Goal: Find specific page/section: Find specific page/section

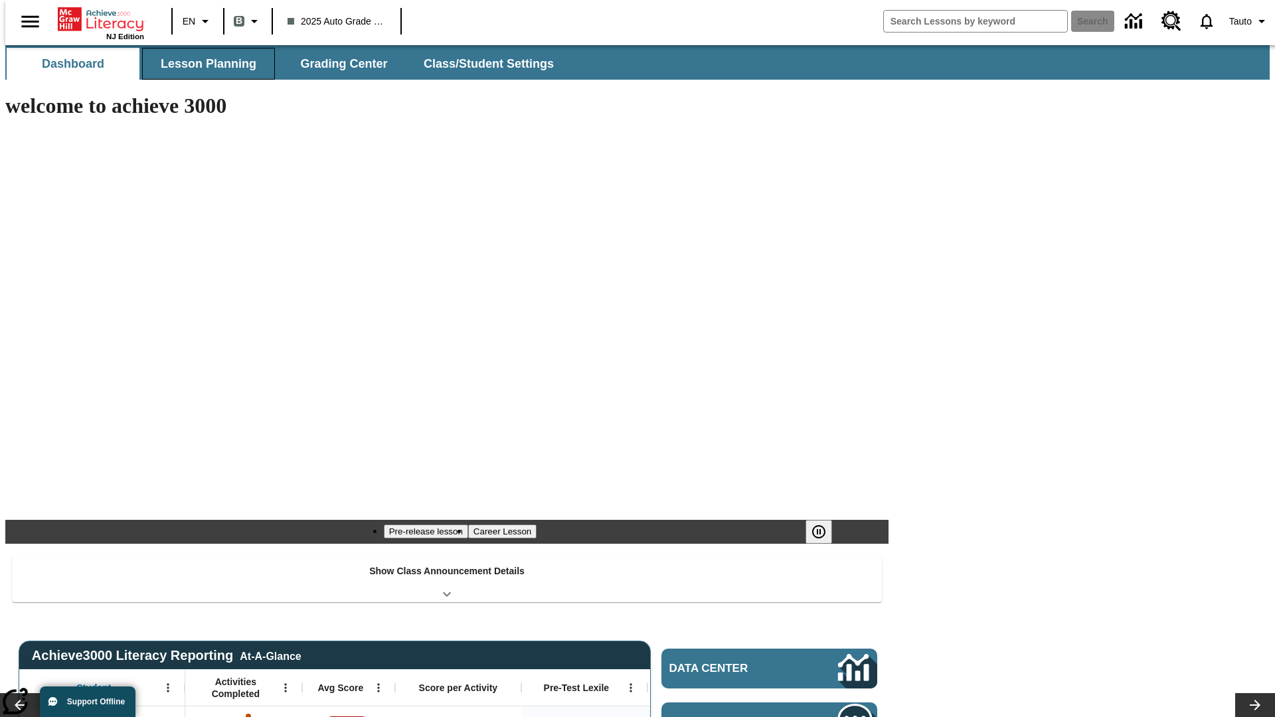
click at [203, 64] on span "Lesson Planning" at bounding box center [209, 63] width 96 height 15
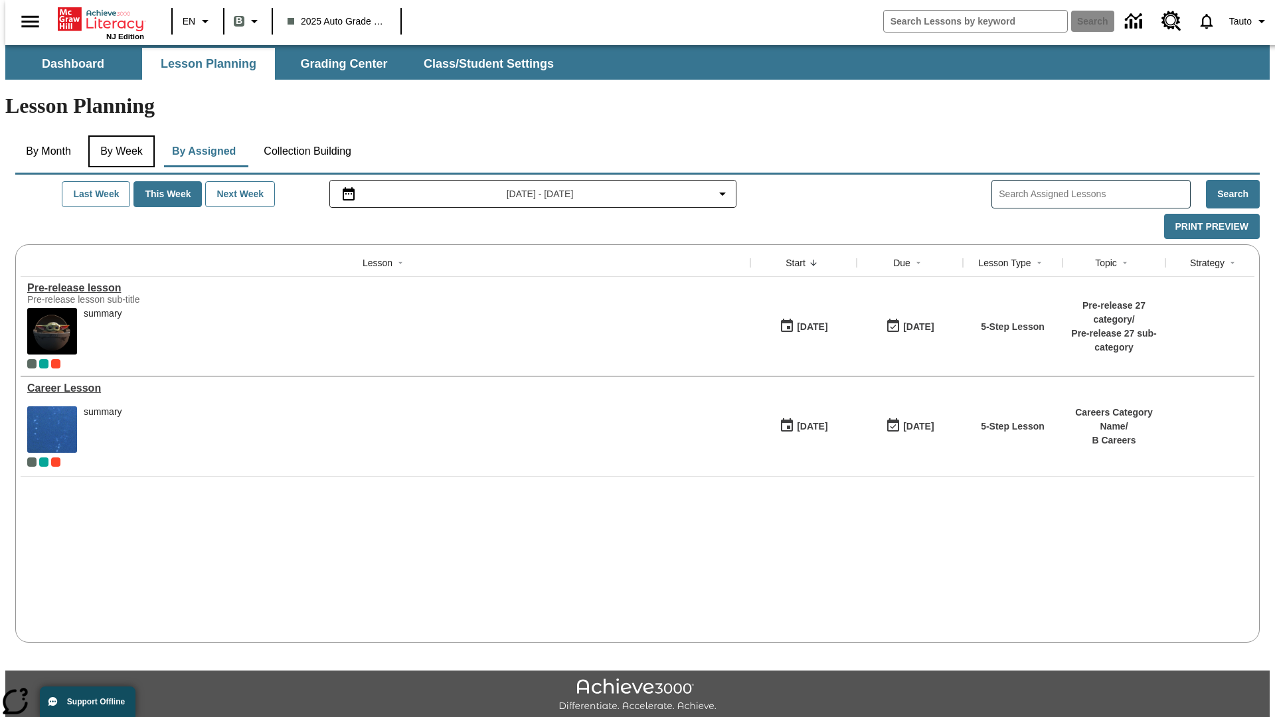
click at [119, 135] on button "By Week" at bounding box center [121, 151] width 66 height 32
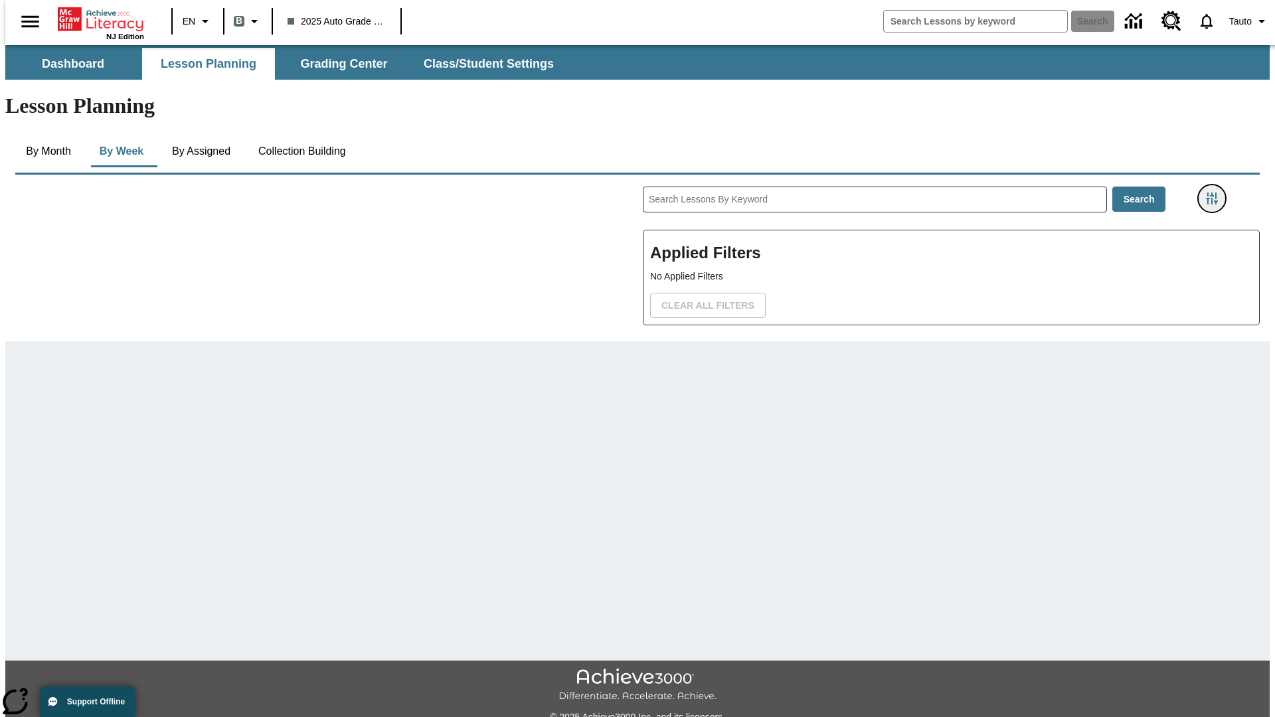
click at [1216, 193] on icon "Filters Side menu" at bounding box center [1212, 199] width 12 height 12
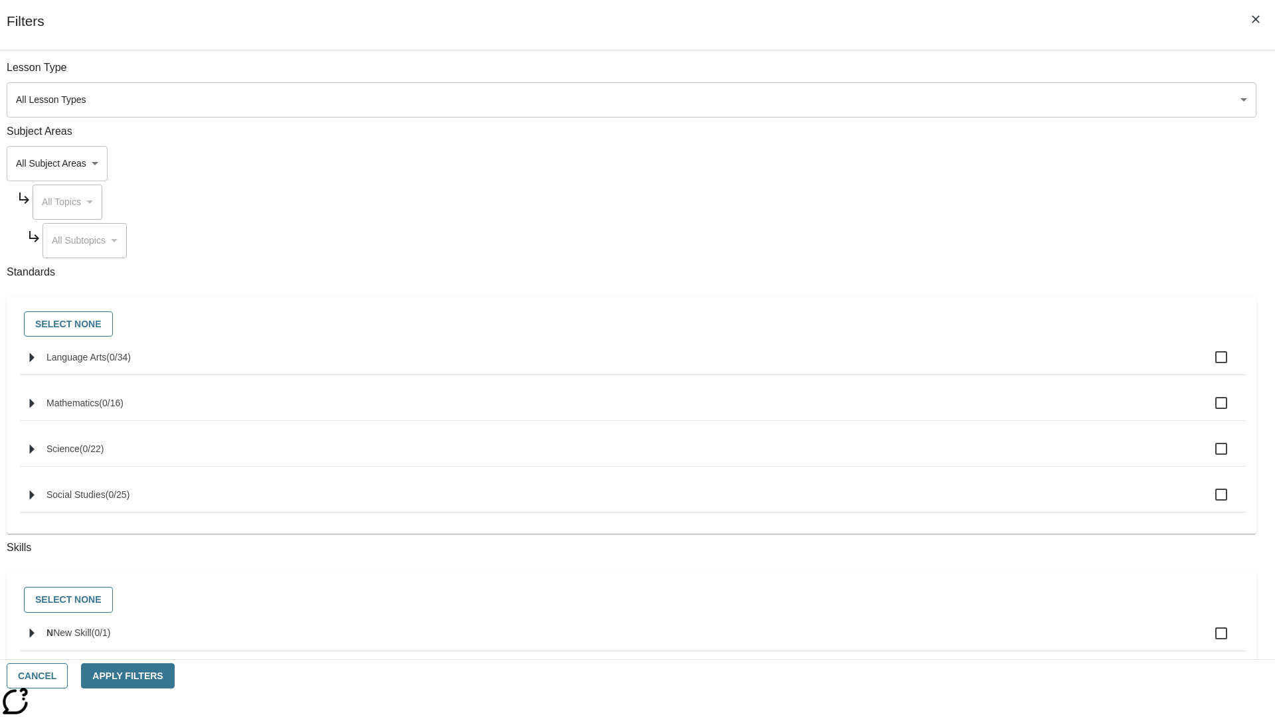
click at [956, 100] on body "Skip to main content NJ Edition EN B 2025 Auto Grade 1 B Search 0 Tauto Dashboa…" at bounding box center [637, 411] width 1264 height 732
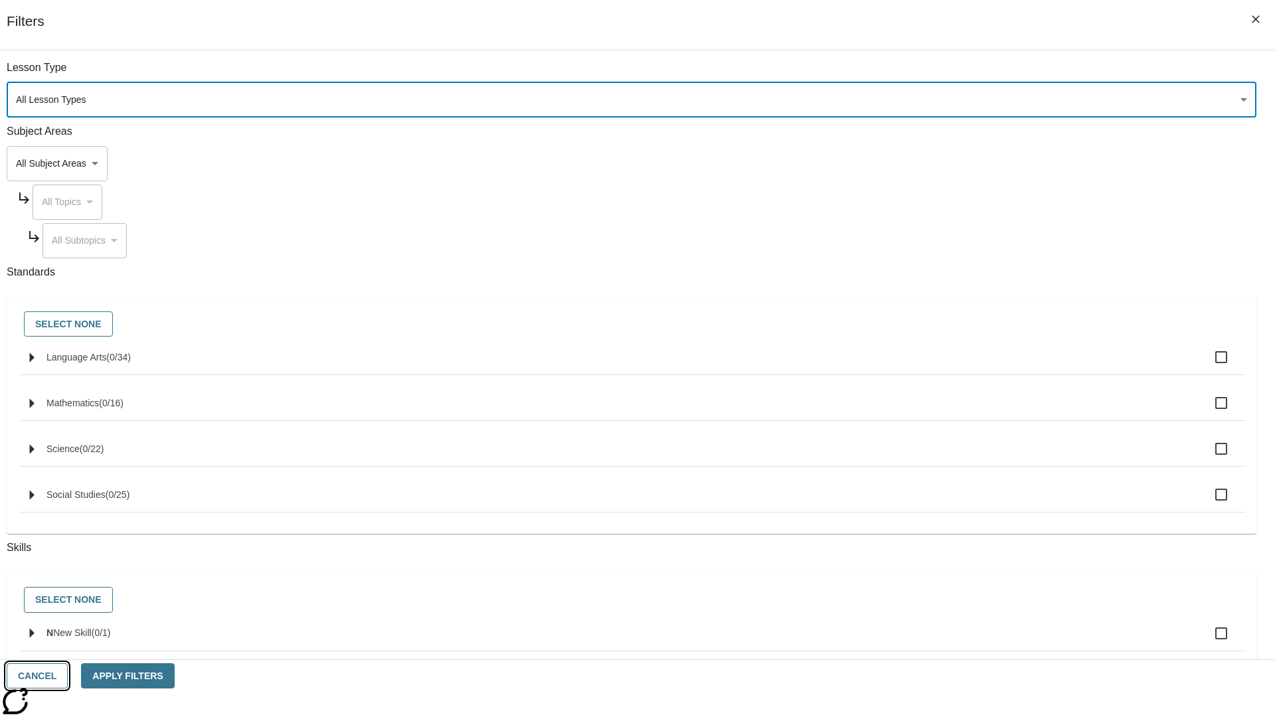
click at [68, 676] on button "Cancel" at bounding box center [37, 676] width 61 height 26
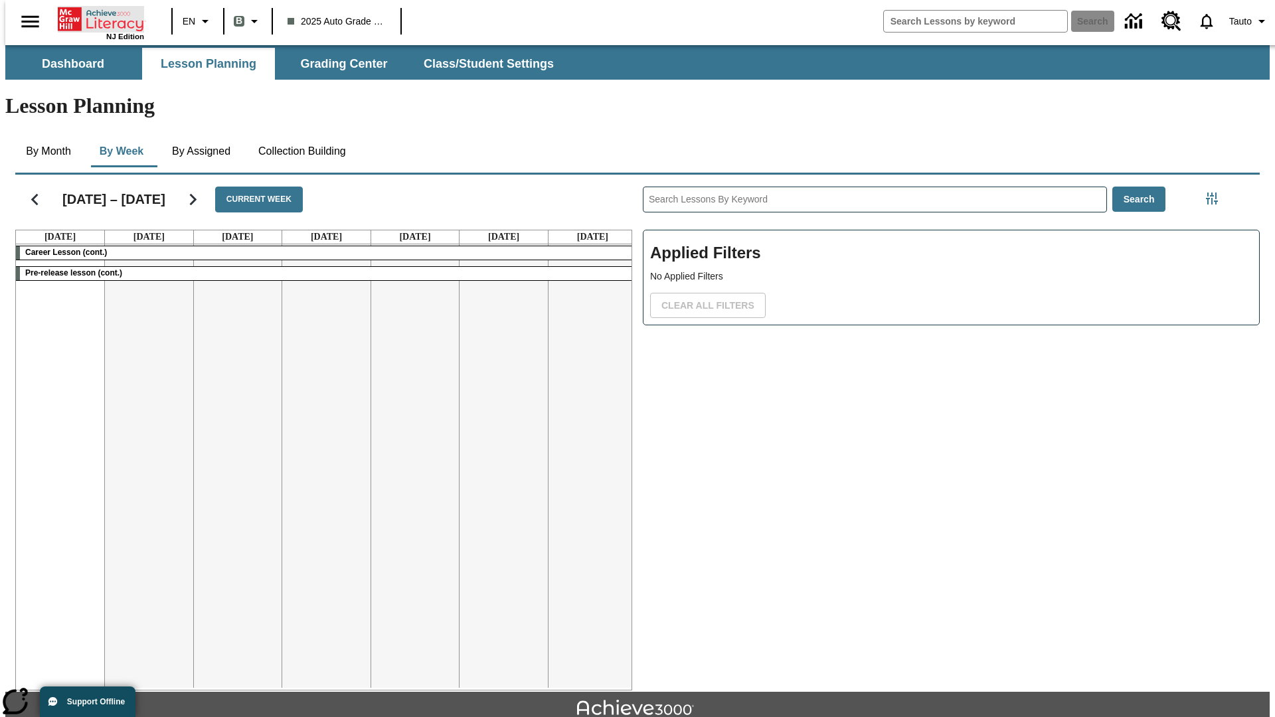
click at [96, 18] on icon "Home" at bounding box center [102, 19] width 88 height 27
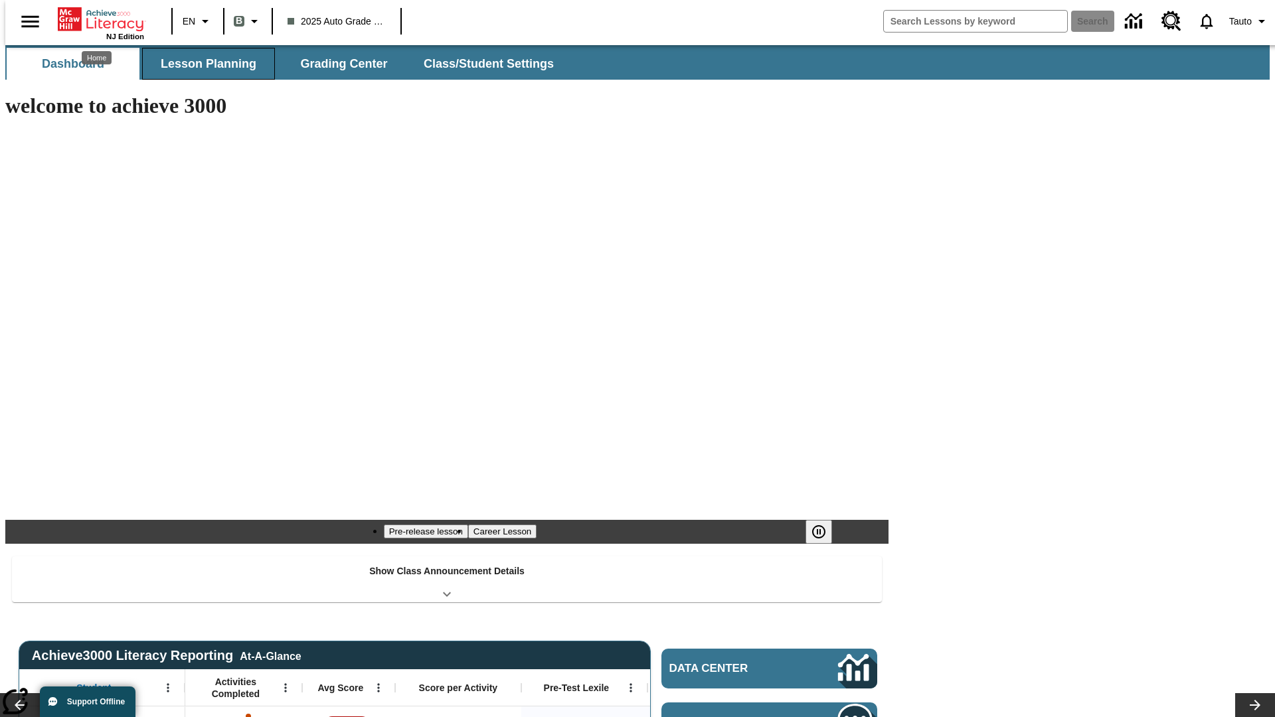
click at [203, 64] on span "Lesson Planning" at bounding box center [209, 63] width 96 height 15
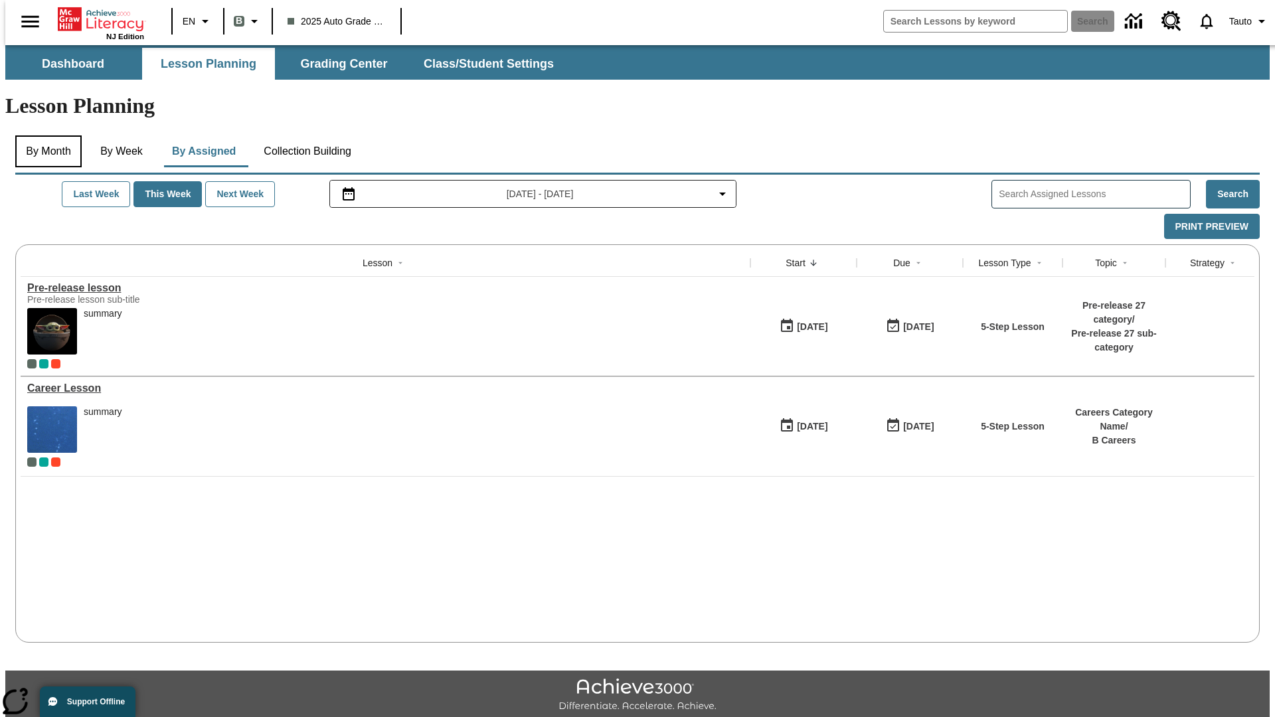
click at [44, 135] on button "By Month" at bounding box center [48, 151] width 66 height 32
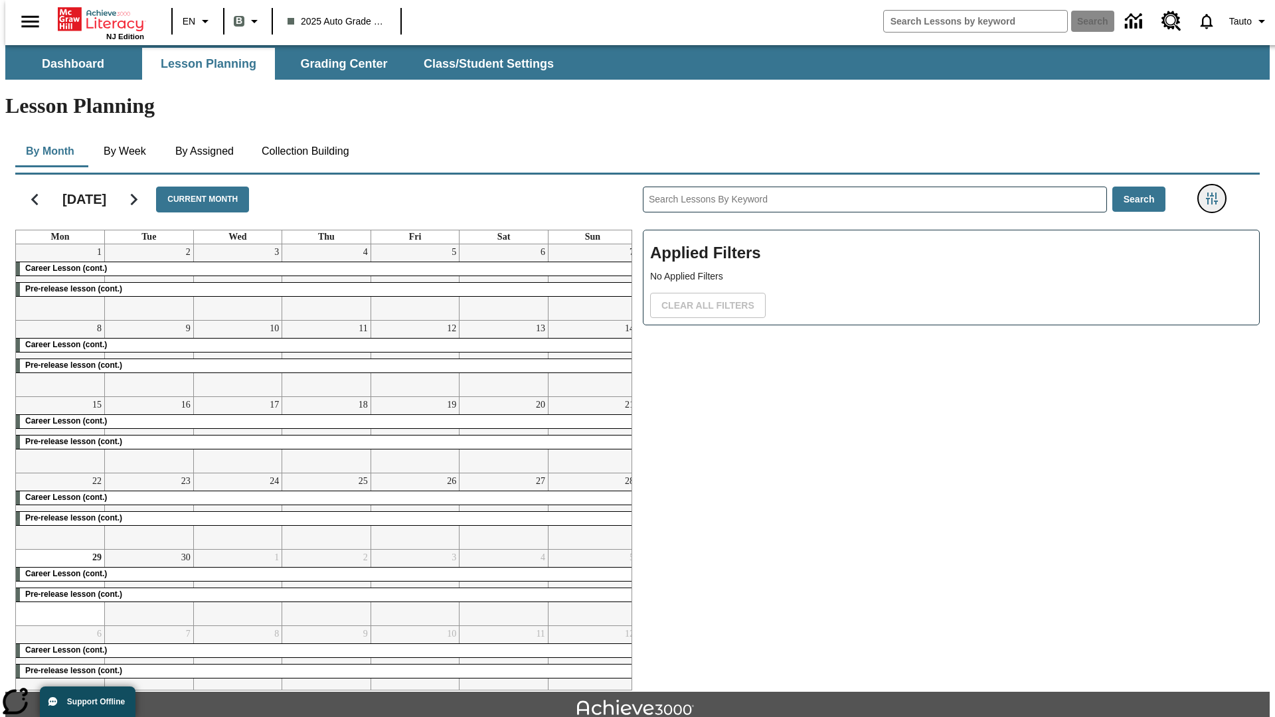
click at [1216, 193] on icon "Filters Side menu" at bounding box center [1212, 199] width 12 height 12
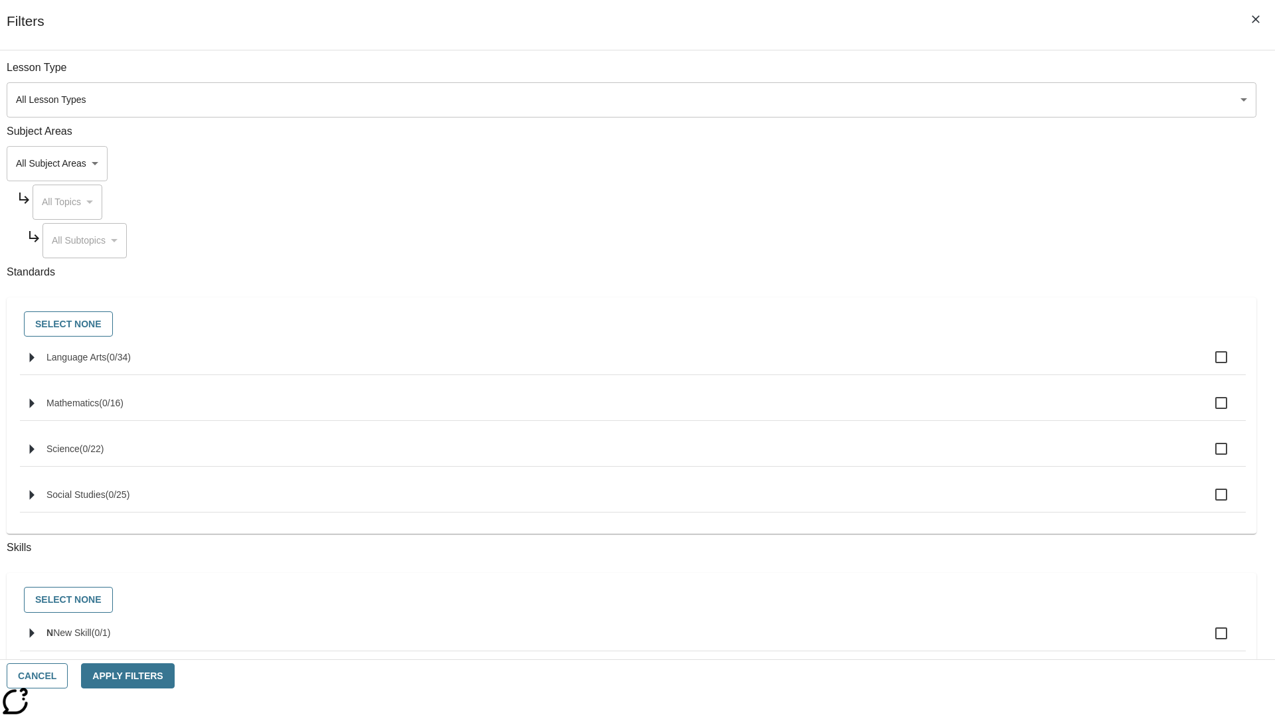
click at [956, 100] on body "Skip to main content NJ Edition EN B 2025 Auto Grade 1 B Search 0 Tauto Dashboa…" at bounding box center [637, 411] width 1264 height 732
